Goal: Transaction & Acquisition: Purchase product/service

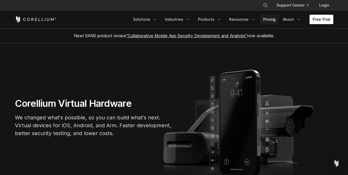
click at [274, 18] on link "Pricing" at bounding box center [269, 19] width 19 height 9
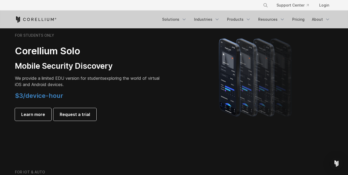
scroll to position [375, 0]
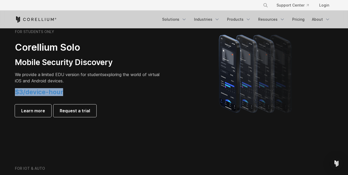
drag, startPoint x: 14, startPoint y: 93, endPoint x: 89, endPoint y: 91, distance: 75.8
click at [89, 91] on div "FOR STUDENTS ONLY Corellium Solo Mobile Security Discovery We provide a limited…" at bounding box center [92, 73] width 165 height 88
drag, startPoint x: 148, startPoint y: 88, endPoint x: 108, endPoint y: 86, distance: 39.6
click at [147, 88] on div "FOR STUDENTS ONLY Corellium Solo Mobile Security Discovery We provide a limited…" at bounding box center [88, 73] width 147 height 88
drag, startPoint x: 62, startPoint y: 88, endPoint x: 86, endPoint y: 92, distance: 24.4
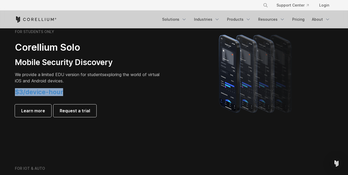
click at [83, 92] on div "FOR STUDENTS ONLY Corellium Solo Mobile Security Discovery We provide a limited…" at bounding box center [88, 73] width 147 height 88
drag, startPoint x: 142, startPoint y: 90, endPoint x: 145, endPoint y: 88, distance: 3.3
click at [142, 90] on h4 "$3/device-hour" at bounding box center [88, 92] width 147 height 8
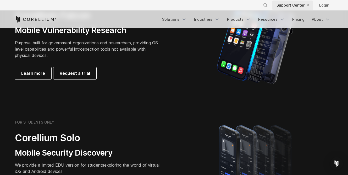
scroll to position [284, 0]
